Goal: Transaction & Acquisition: Purchase product/service

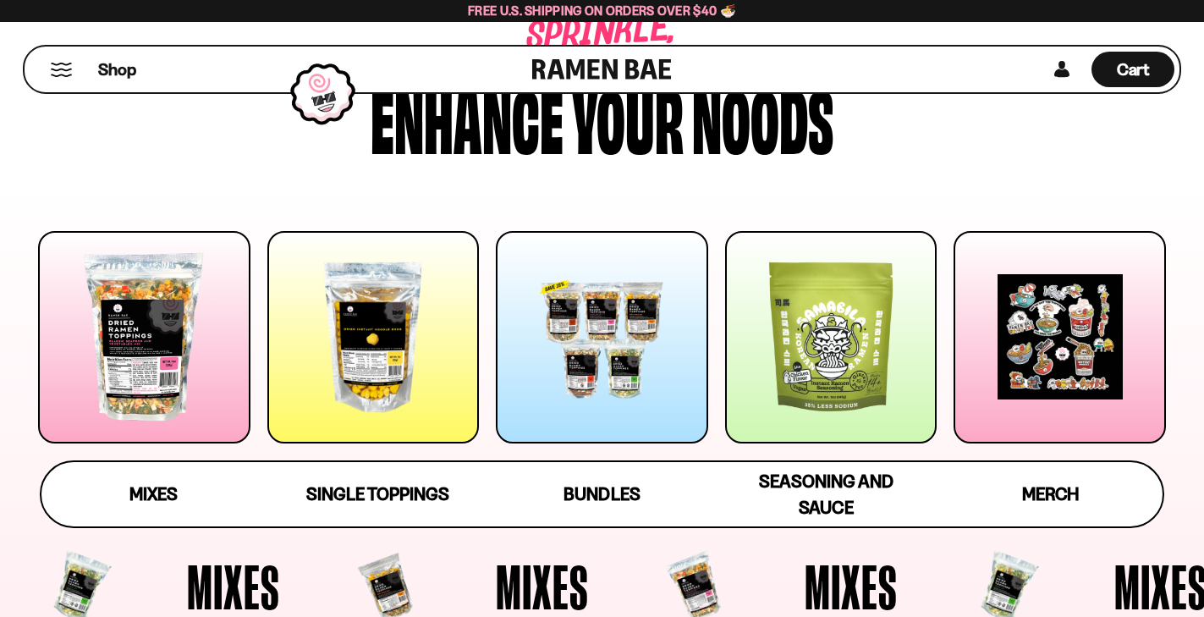
scroll to position [74, 0]
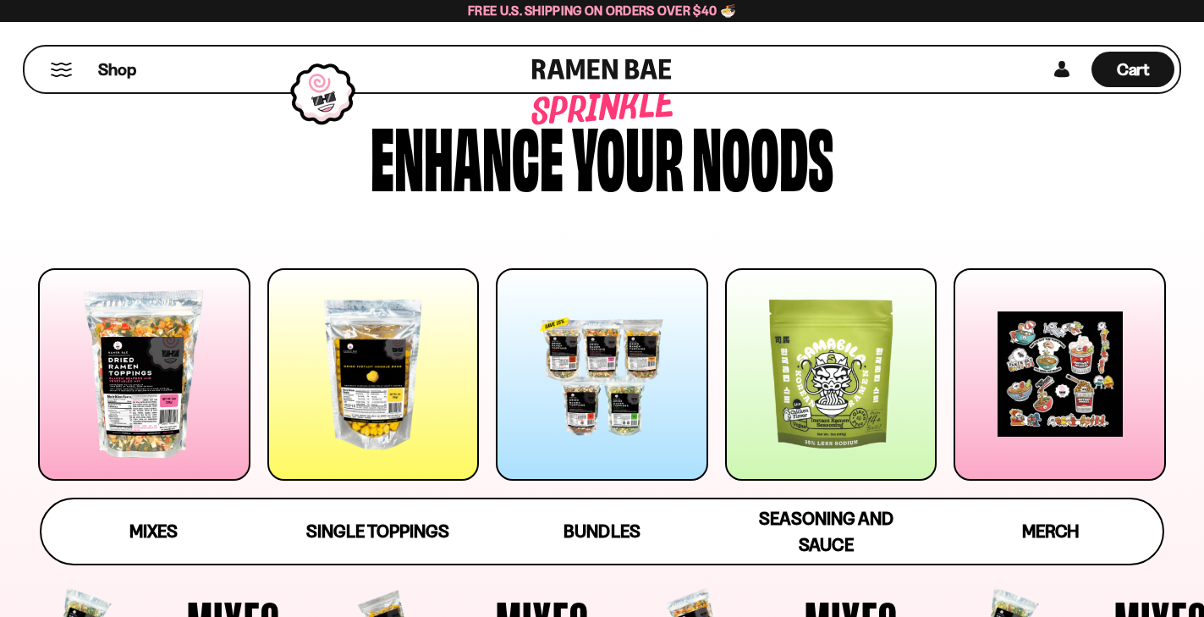
click at [191, 331] on div at bounding box center [144, 374] width 212 height 212
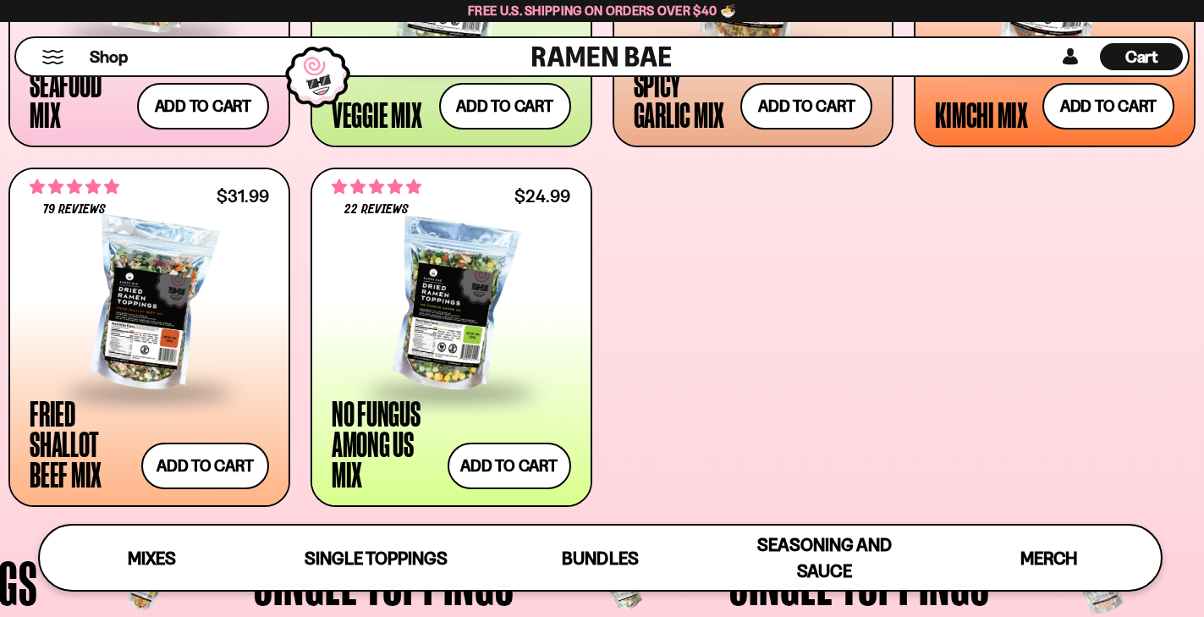
scroll to position [998, 0]
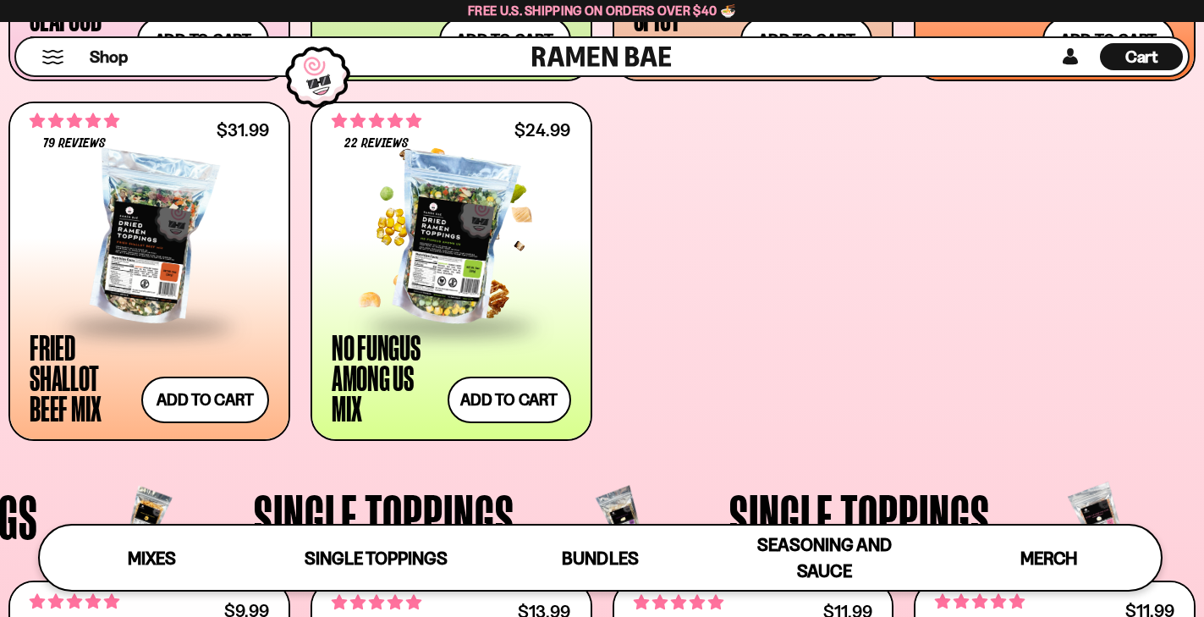
click at [460, 275] on div at bounding box center [451, 239] width 239 height 169
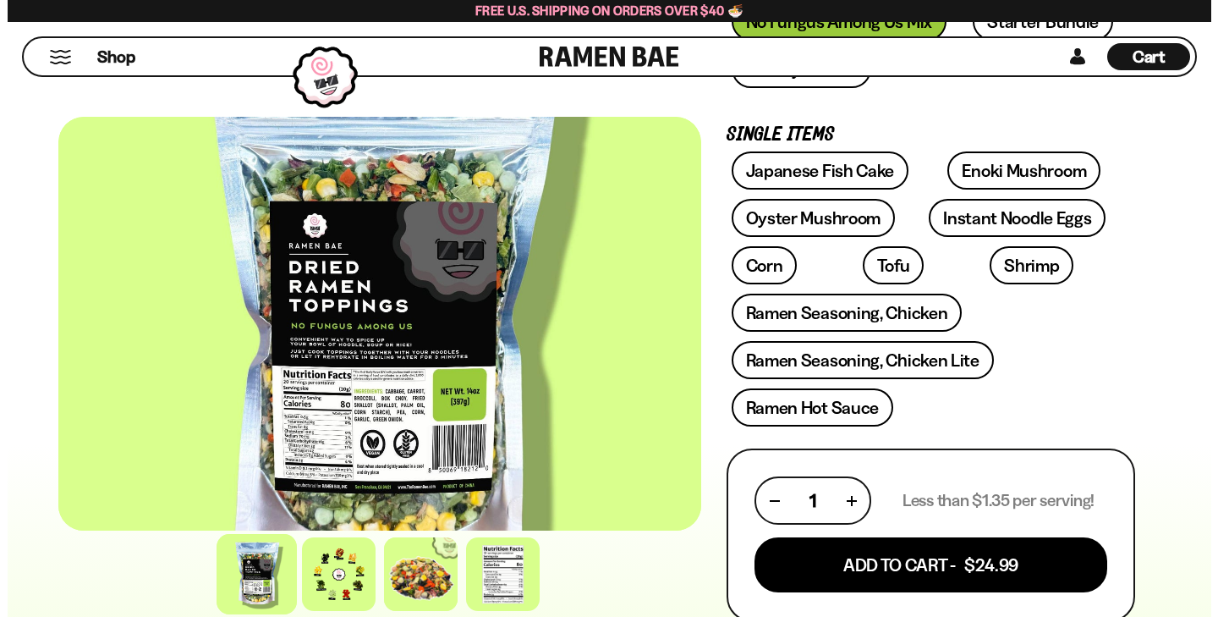
scroll to position [592, 0]
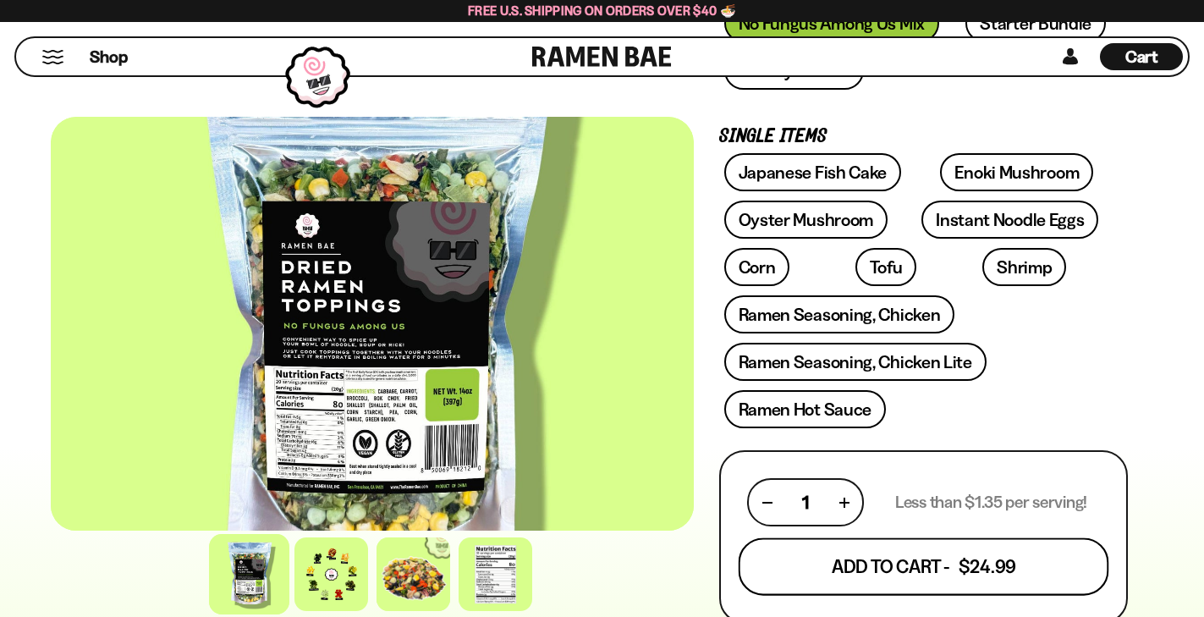
click at [946, 538] on button "Add To Cart - $24.99" at bounding box center [923, 567] width 370 height 58
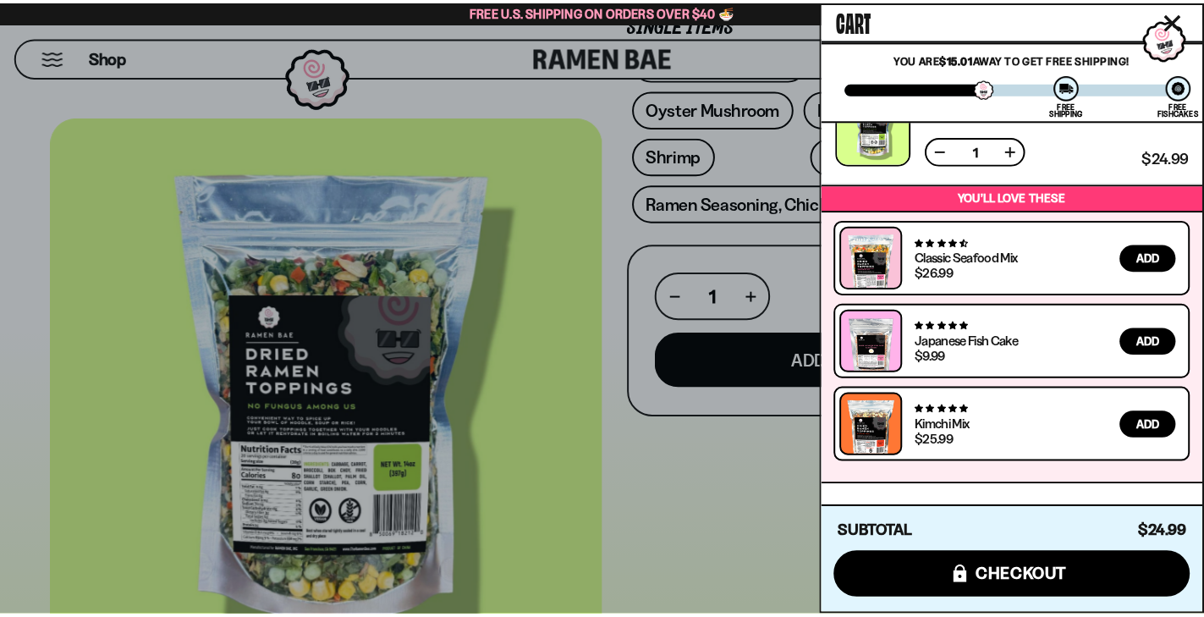
scroll to position [0, 0]
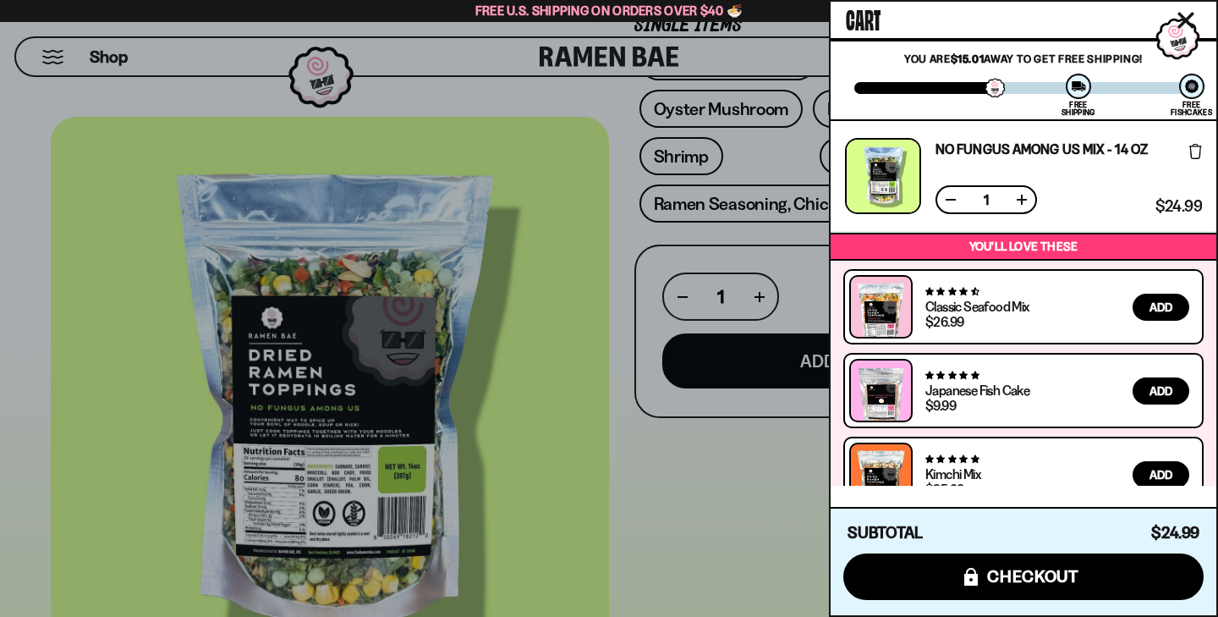
click at [646, 509] on div at bounding box center [609, 308] width 1218 height 617
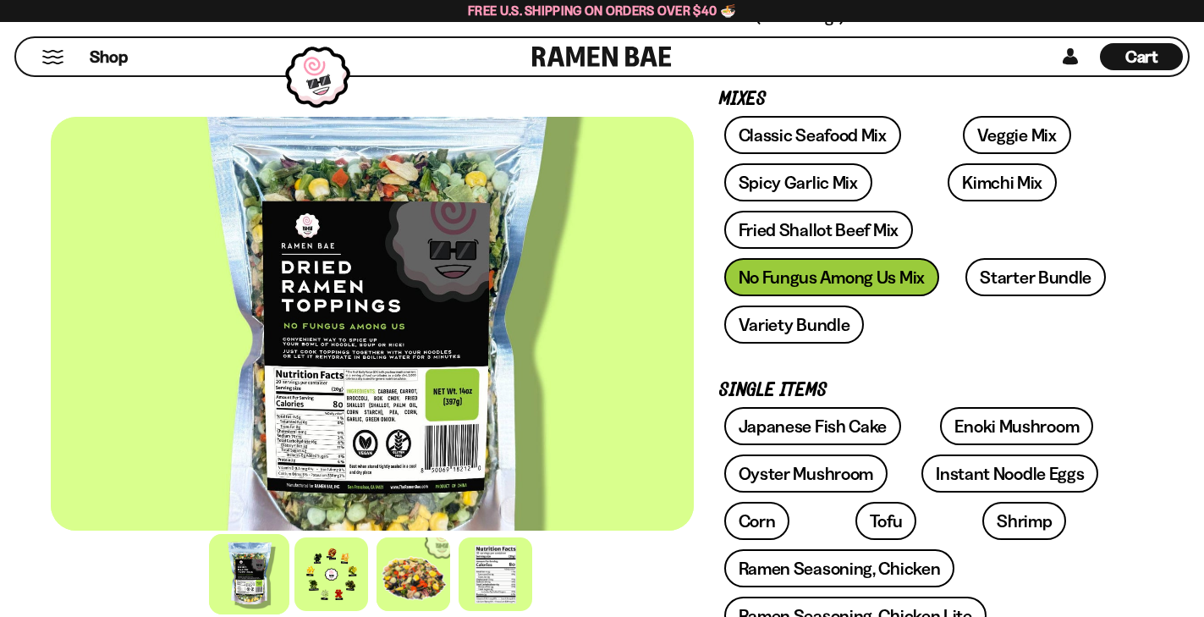
scroll to position [254, 0]
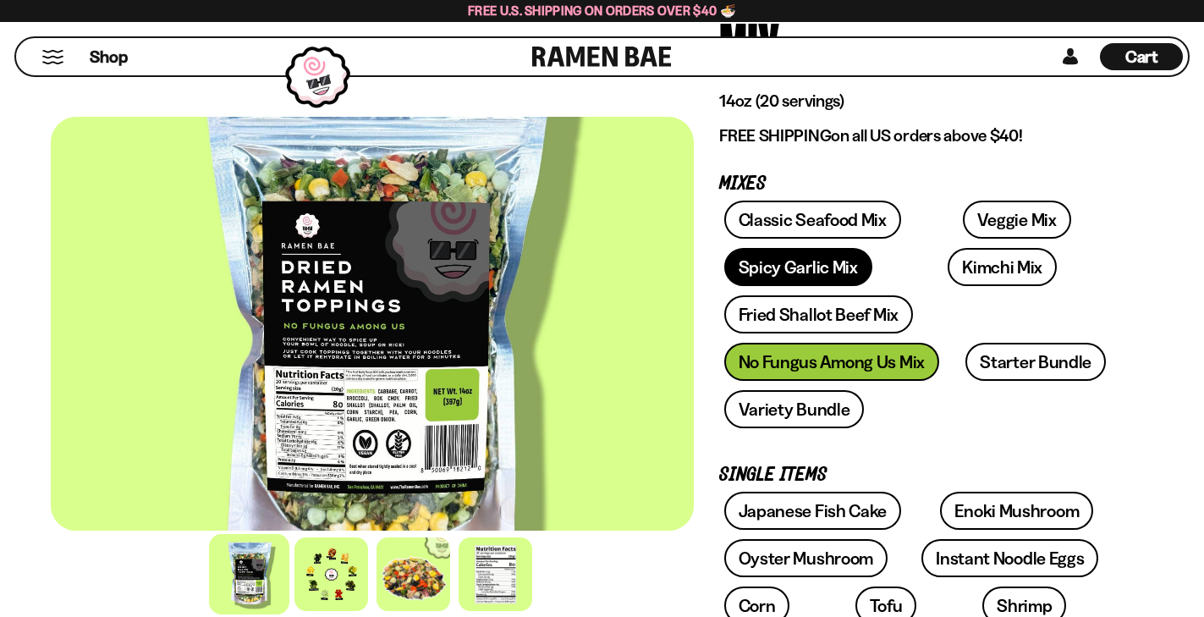
click at [872, 248] on link "Spicy Garlic Mix" at bounding box center [798, 267] width 148 height 38
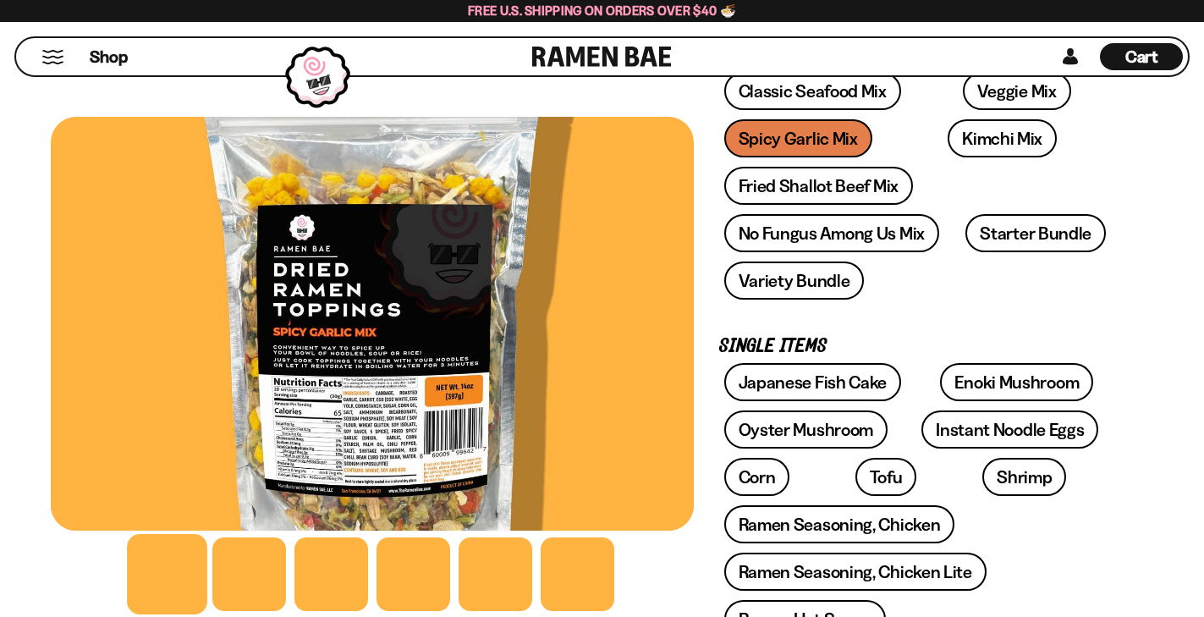
scroll to position [423, 0]
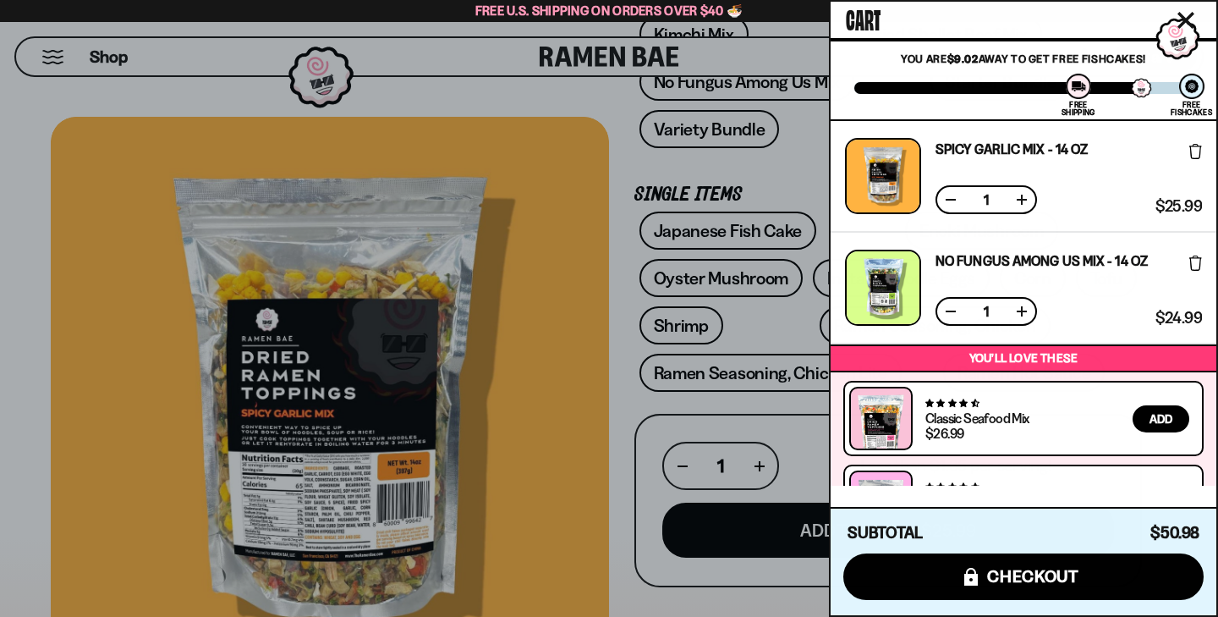
click at [771, 161] on div at bounding box center [609, 308] width 1218 height 617
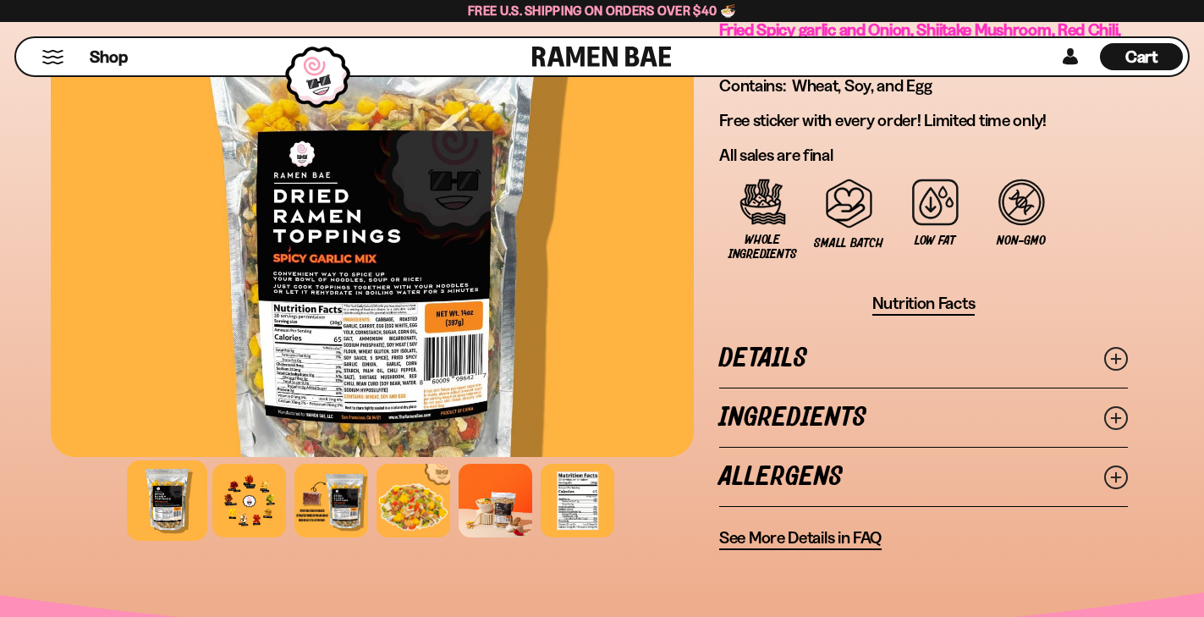
scroll to position [1438, 0]
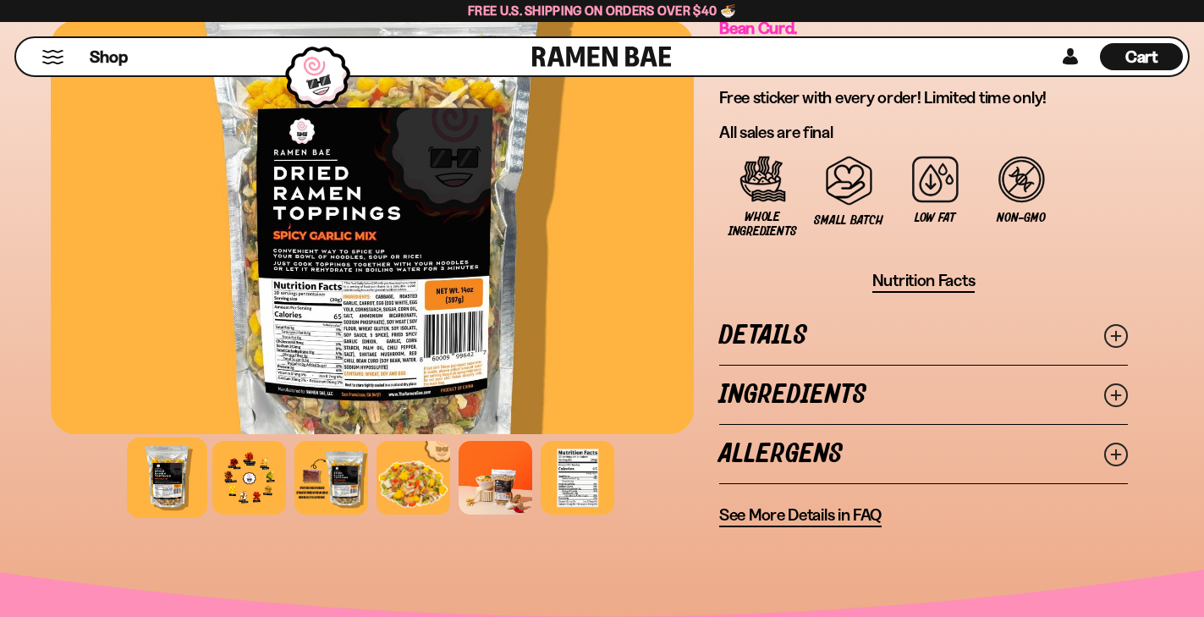
click at [1011, 306] on link "Details" at bounding box center [923, 335] width 409 height 58
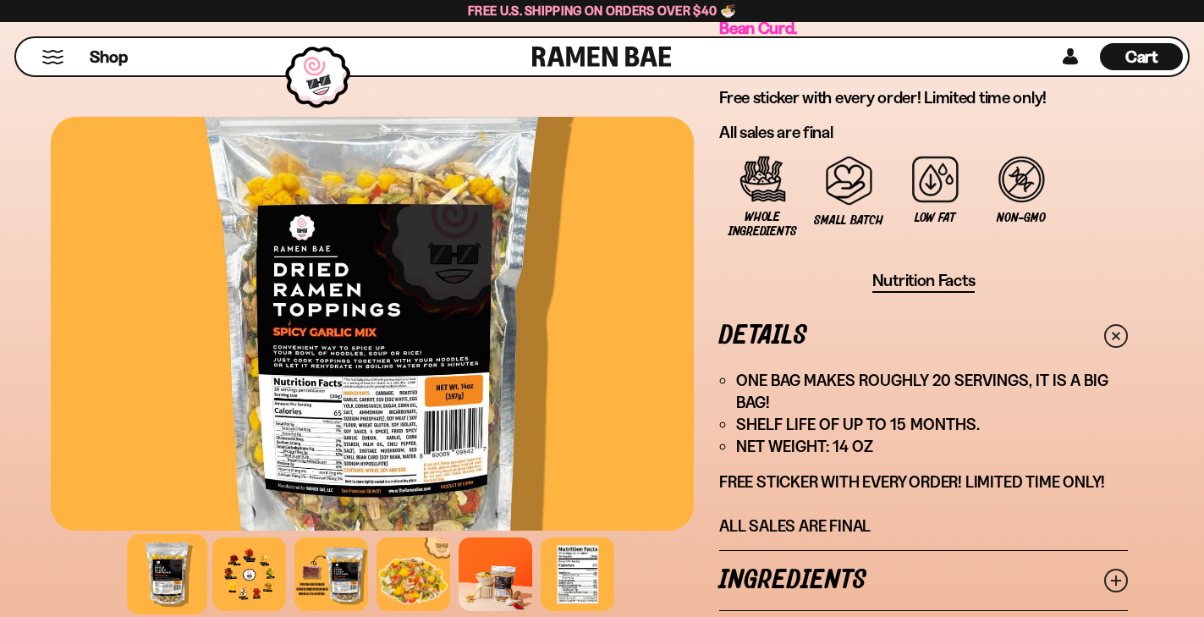
click at [923, 551] on link "Ingredients" at bounding box center [923, 580] width 409 height 58
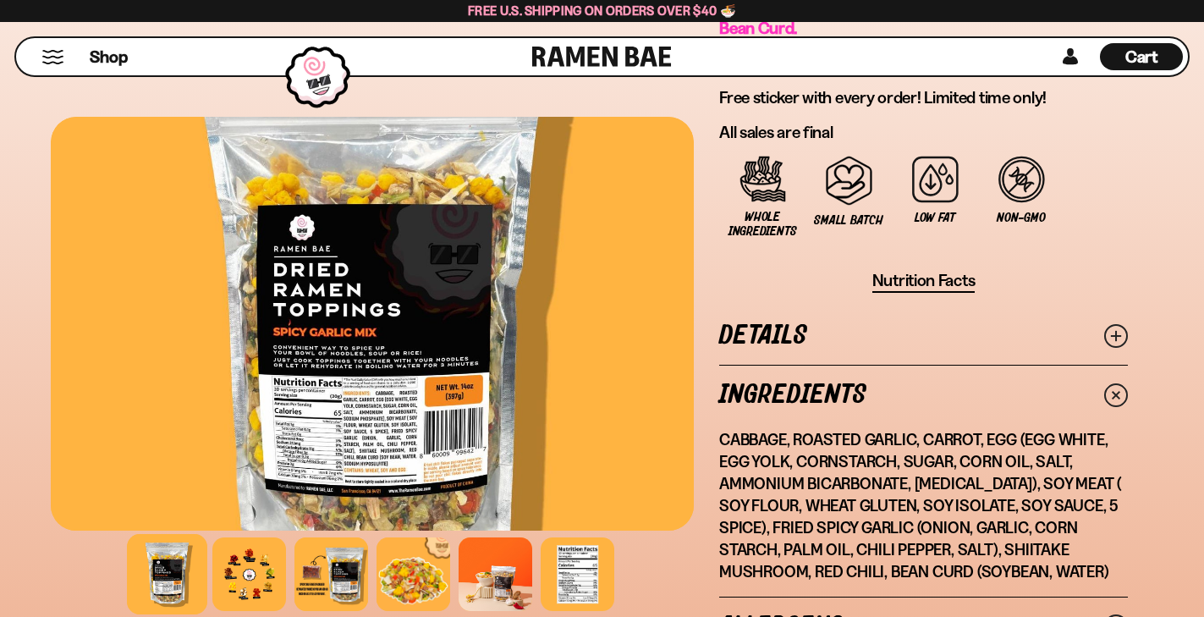
click at [921, 597] on link "Allergens" at bounding box center [923, 626] width 409 height 58
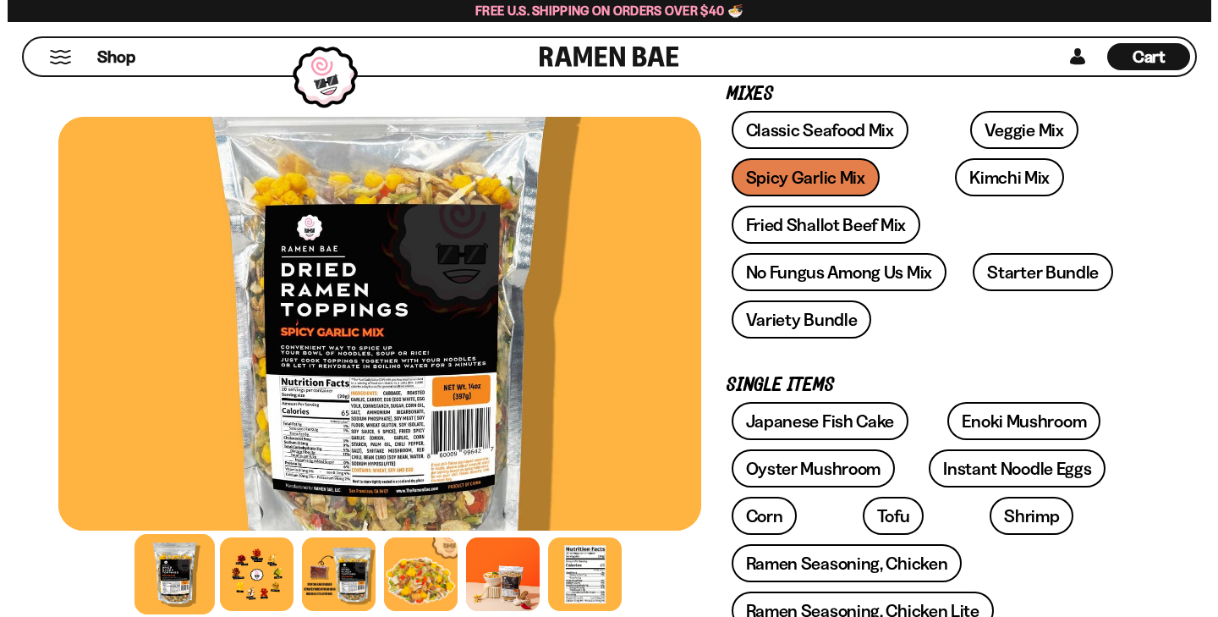
scroll to position [0, 0]
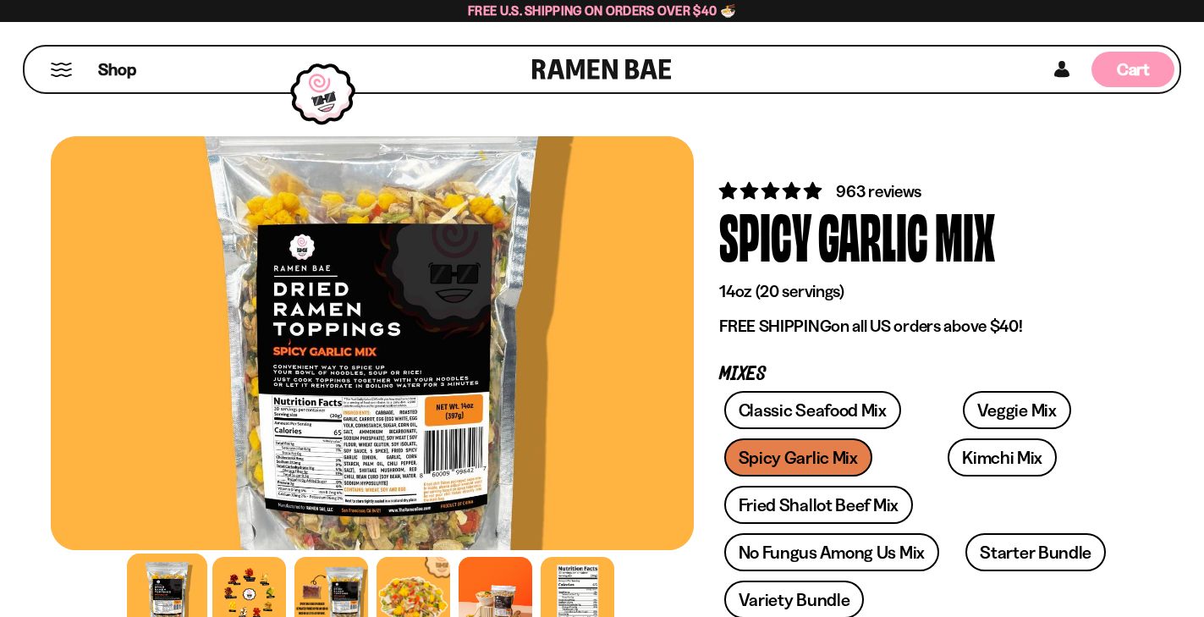
click at [1127, 75] on span "Cart" at bounding box center [1132, 69] width 33 height 20
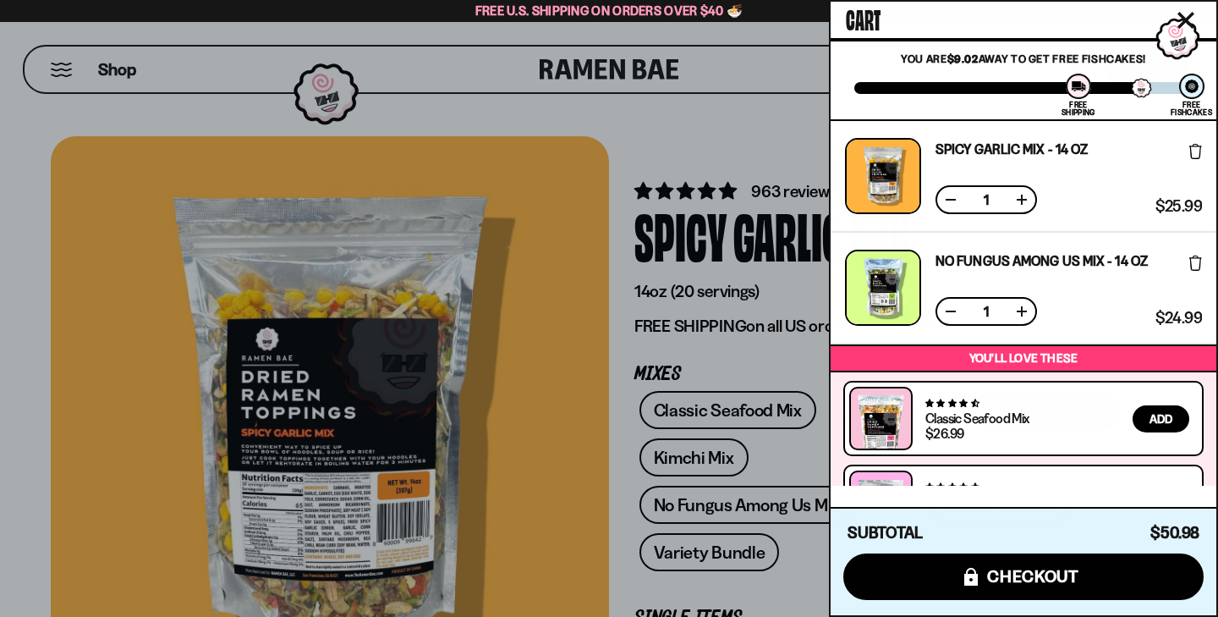
scroll to position [161, 0]
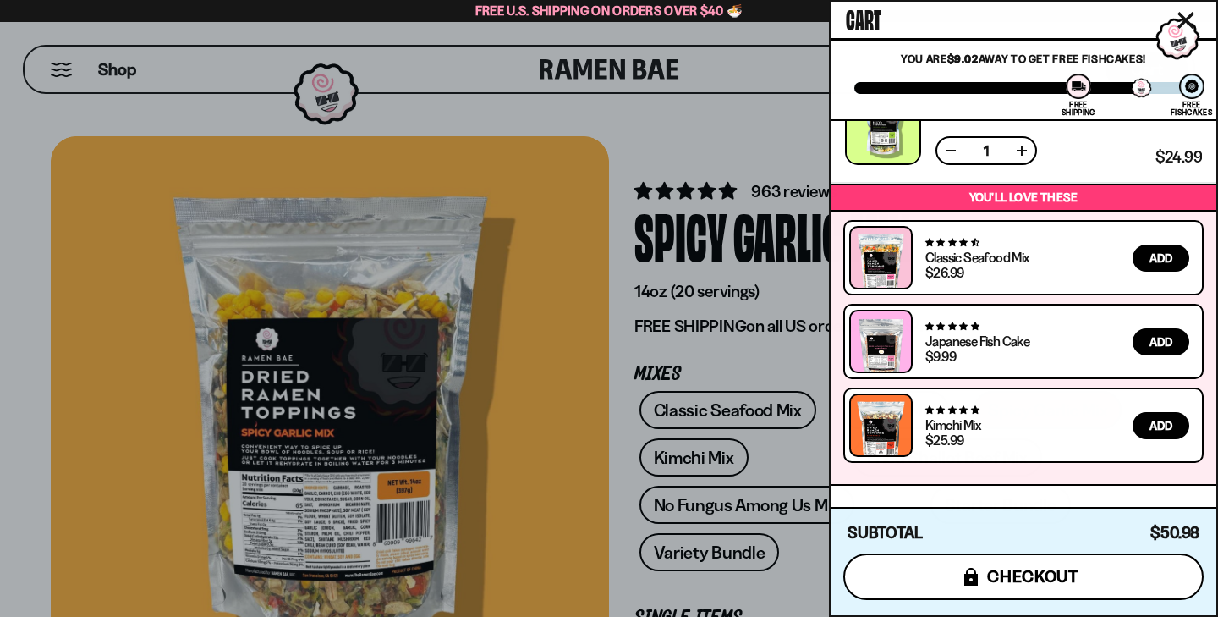
click at [1017, 573] on span "checkout" at bounding box center [1033, 576] width 92 height 19
